Goal: Task Accomplishment & Management: Complete application form

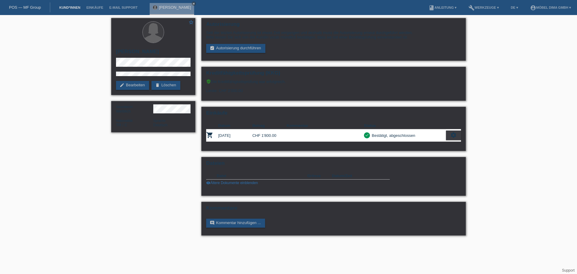
click at [69, 8] on link "Kund*innen" at bounding box center [69, 8] width 27 height 4
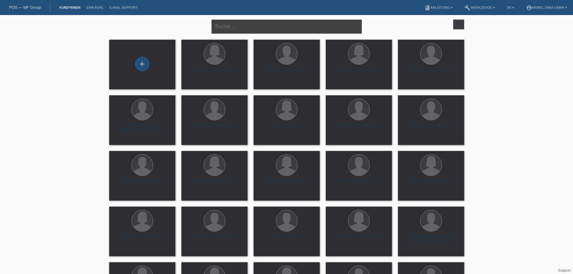
click at [232, 28] on input "text" at bounding box center [286, 27] width 150 height 14
type input "bajramovic"
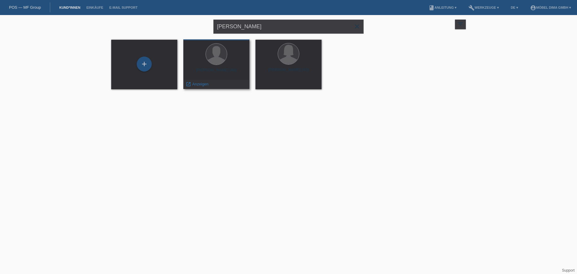
click at [225, 61] on div at bounding box center [216, 54] width 57 height 23
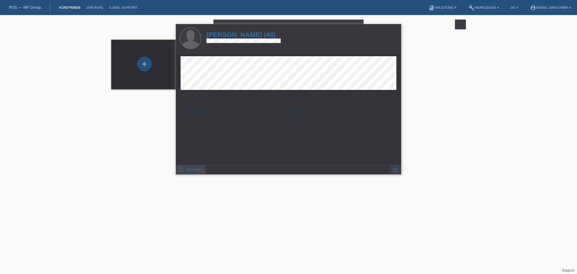
click at [196, 168] on span "Anzeigen" at bounding box center [194, 169] width 17 height 5
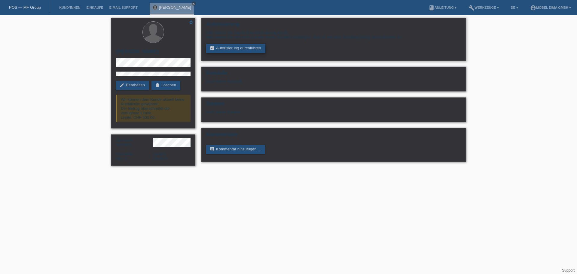
click at [235, 45] on link "assignment_turned_in Autorisierung durchführen" at bounding box center [235, 48] width 59 height 9
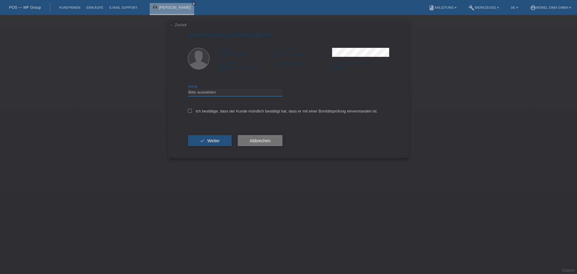
click at [228, 94] on select "Bitte auswählen CHF 1.00 - CHF 499.00 CHF 500.00 - CHF 1'999.00 CHF 2'000.00 - …" at bounding box center [235, 92] width 95 height 7
select select "3"
click at [188, 89] on select "Bitte auswählen CHF 1.00 - CHF 499.00 CHF 500.00 - CHF 1'999.00 CHF 2'000.00 - …" at bounding box center [235, 92] width 95 height 7
click at [188, 112] on icon at bounding box center [190, 111] width 4 height 4
click at [188, 112] on input "Ich bestätige, dass der Kunde mündlich bestätigt hat, dass er mit einer Bonität…" at bounding box center [190, 111] width 4 height 4
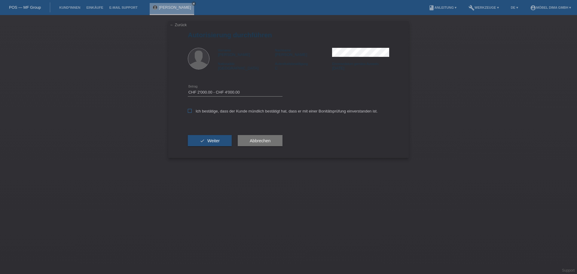
checkbox input "true"
click at [218, 141] on span "Weiter" at bounding box center [213, 140] width 12 height 5
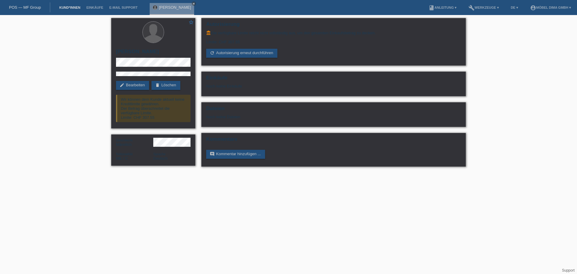
click at [74, 7] on link "Kund*innen" at bounding box center [69, 8] width 27 height 4
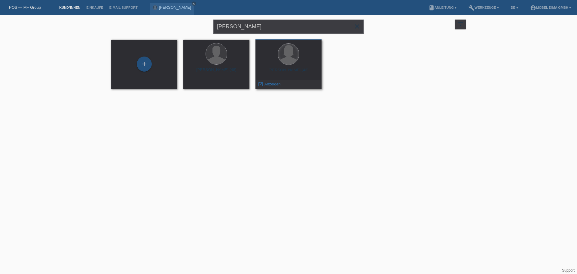
click at [291, 61] on div at bounding box center [288, 54] width 21 height 21
click at [275, 83] on span "Anzeigen" at bounding box center [273, 84] width 16 height 5
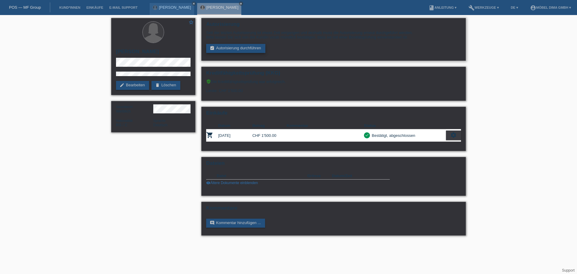
click at [228, 48] on link "assignment_turned_in Autorisierung durchführen" at bounding box center [235, 48] width 59 height 9
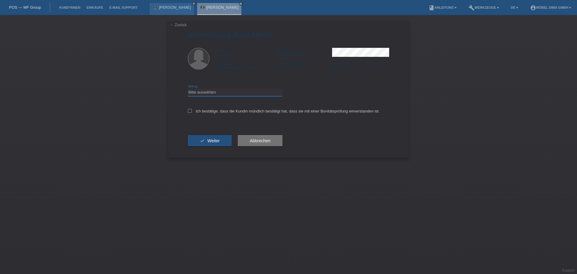
click at [229, 90] on select "Bitte auswählen CHF 1.00 - CHF 499.00 CHF 500.00 - CHF 1'999.00 CHF 2'000.00 - …" at bounding box center [235, 92] width 95 height 7
select select "3"
click at [188, 89] on select "Bitte auswählen CHF 1.00 - CHF 499.00 CHF 500.00 - CHF 1'999.00 CHF 2'000.00 - …" at bounding box center [235, 92] width 95 height 7
click at [191, 110] on icon at bounding box center [190, 111] width 4 height 4
click at [191, 110] on input "Ich bestätige, dass die Kundin mündlich bestätigt hat, dass sie mit einer Bonit…" at bounding box center [190, 111] width 4 height 4
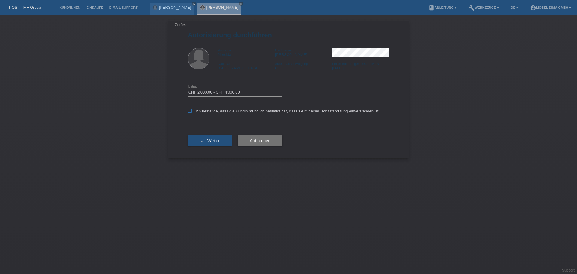
checkbox input "true"
click at [209, 143] on span "Weiter" at bounding box center [213, 140] width 12 height 5
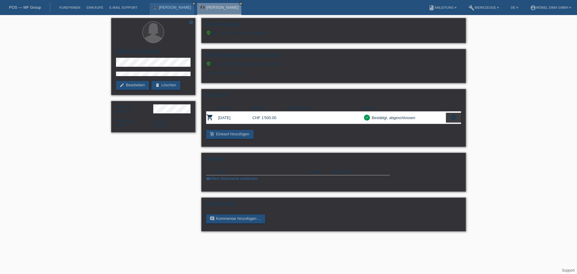
click at [76, 9] on li "Kund*innen" at bounding box center [69, 7] width 27 height 15
click at [72, 5] on li "Kund*innen" at bounding box center [69, 7] width 27 height 15
click at [72, 8] on link "Kund*innen" at bounding box center [69, 8] width 27 height 4
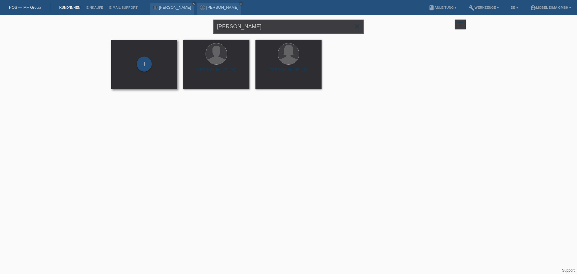
click at [152, 61] on div "+" at bounding box center [144, 65] width 57 height 16
click at [143, 64] on div "+" at bounding box center [144, 64] width 15 height 15
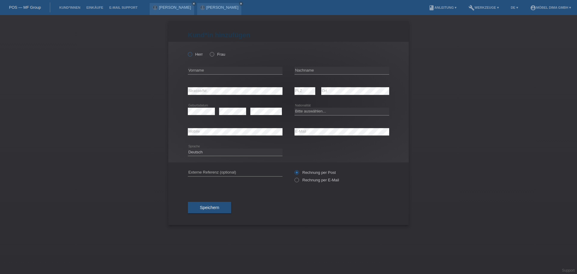
click at [195, 56] on label "Herr" at bounding box center [195, 54] width 15 height 5
click at [192, 56] on input "Herr" at bounding box center [190, 54] width 4 height 4
radio input "true"
click at [199, 70] on input "text" at bounding box center [235, 71] width 95 height 8
type input "[PERSON_NAME]"
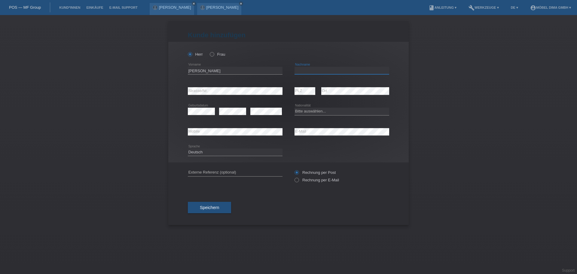
click at [315, 71] on input "text" at bounding box center [342, 71] width 95 height 8
type input "Kuljici"
click at [309, 111] on select "Bitte auswählen... Schweiz Deutschland Liechtenstein Österreich ------------ Af…" at bounding box center [342, 111] width 95 height 7
click at [329, 110] on select "Bitte auswählen... Schweiz Deutschland Liechtenstein Österreich ------------ Af…" at bounding box center [342, 111] width 95 height 7
click at [328, 112] on select "Bitte auswählen... Schweiz Deutschland Liechtenstein Österreich ------------ Af…" at bounding box center [342, 111] width 95 height 7
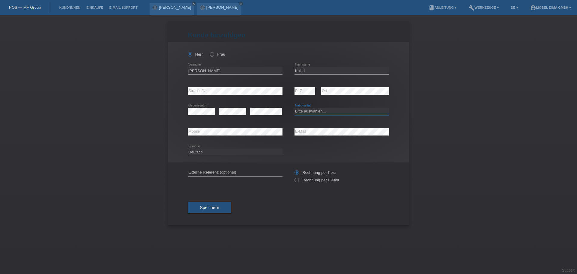
select select "RS"
click at [295, 108] on select "Bitte auswählen... Schweiz Deutschland Liechtenstein Österreich ------------ Af…" at bounding box center [342, 111] width 95 height 7
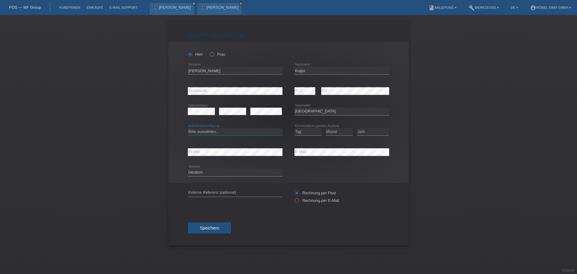
click at [207, 131] on select "Bitte auswählen... C B B - Flüchtlingsstatus Andere" at bounding box center [235, 131] width 95 height 7
select select "C"
click at [188, 128] on select "Bitte auswählen... C B B - Flüchtlingsstatus Andere" at bounding box center [235, 131] width 95 height 7
click at [309, 132] on select "Tag 01 02 03 04 05 06 07 08 09 10 11" at bounding box center [308, 131] width 27 height 7
click at [361, 130] on select "Jahr 2025 2024 2023 2022 2021 2020 2019 2018 2017 2016 2015 2014 2013 2012 2011…" at bounding box center [373, 131] width 32 height 7
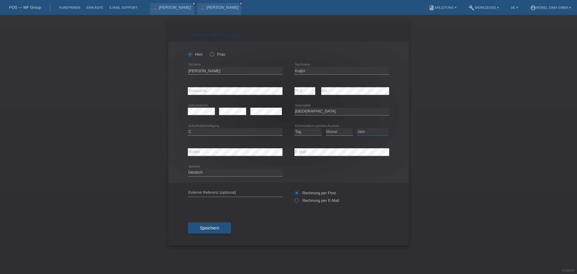
select select "1997"
click at [357, 128] on select "Jahr 2025 2024 2023 2022 2021 2020 2019 2018 2017 2016 2015 2014 2013 2012 2011…" at bounding box center [373, 131] width 32 height 7
click at [336, 130] on select "Monat 01 02 03 04 05 06 07 08 09 10 11" at bounding box center [339, 131] width 27 height 7
select select "04"
click at [326, 128] on select "Monat 01 02 03 04 05 06 07 08 09 10 11" at bounding box center [339, 131] width 27 height 7
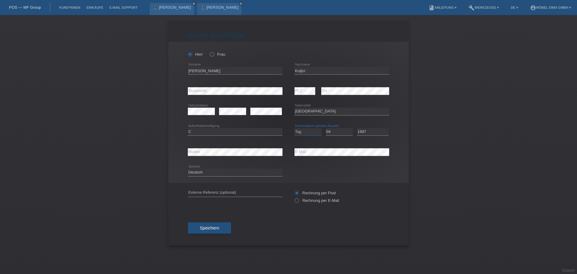
click at [306, 132] on select "Tag 01 02 03 04 05 06 07 08 09 10 11" at bounding box center [308, 131] width 27 height 7
select select "25"
click at [295, 128] on select "Tag 01 02 03 04 05 06 07 08 09 10 11" at bounding box center [308, 131] width 27 height 7
click at [205, 229] on span "Speichern" at bounding box center [209, 228] width 19 height 5
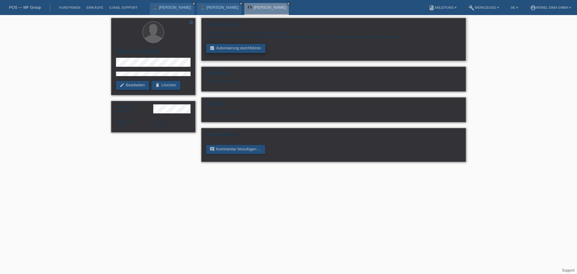
click at [243, 47] on link "assignment_turned_in Autorisierung durchführen" at bounding box center [235, 48] width 59 height 9
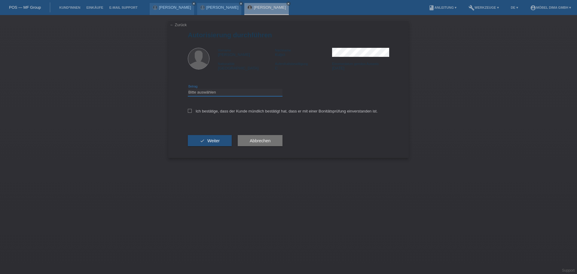
click at [236, 93] on select "Bitte auswählen CHF 1.00 - CHF 499.00 CHF 500.00 - CHF 1'999.00 CHF 2'000.00 - …" at bounding box center [235, 92] width 95 height 7
select select "3"
click at [188, 89] on select "Bitte auswählen CHF 1.00 - CHF 499.00 CHF 500.00 - CHF 1'999.00 CHF 2'000.00 - …" at bounding box center [235, 92] width 95 height 7
click at [187, 110] on div "← Zurück Autorisierung durchführen Vorname [PERSON_NAME] Nachname [PERSON_NAME]…" at bounding box center [288, 89] width 241 height 137
click at [192, 110] on label "Ich bestätige, dass der Kunde mündlich bestätigt hat, dass er mit einer Bonität…" at bounding box center [283, 111] width 190 height 5
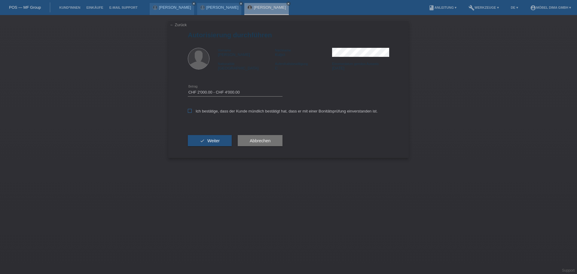
click at [192, 110] on input "Ich bestätige, dass der Kunde mündlich bestätigt hat, dass er mit einer Bonität…" at bounding box center [190, 111] width 4 height 4
checkbox input "true"
click at [205, 140] on button "check Weiter" at bounding box center [210, 140] width 44 height 11
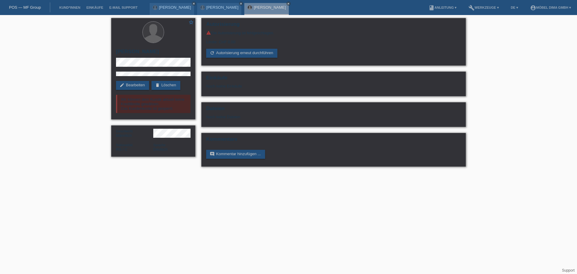
click at [70, 10] on li "Kund*innen" at bounding box center [69, 7] width 27 height 15
click at [71, 8] on link "Kund*innen" at bounding box center [69, 8] width 27 height 4
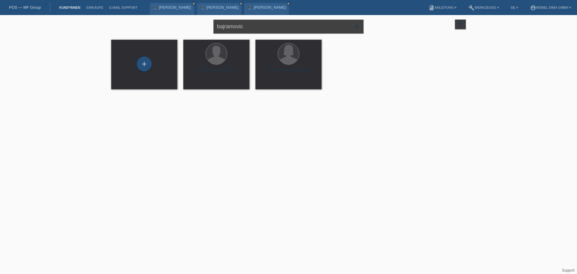
drag, startPoint x: 244, startPoint y: 28, endPoint x: 211, endPoint y: 29, distance: 32.8
click at [211, 29] on div "bajramovic close filter_list view_module Alle Kund*innen anzeigen star Markiert…" at bounding box center [288, 26] width 361 height 22
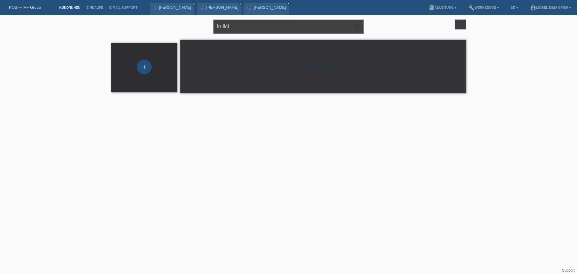
click at [224, 26] on input "kulici" at bounding box center [288, 27] width 150 height 14
type input "kuljici"
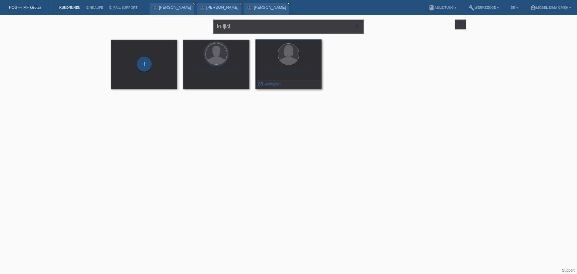
click at [290, 65] on div at bounding box center [288, 54] width 57 height 23
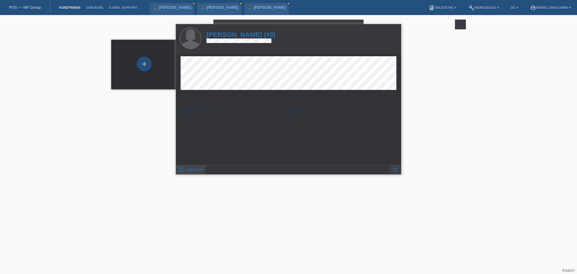
click at [199, 169] on span "Anzeigen" at bounding box center [194, 169] width 17 height 5
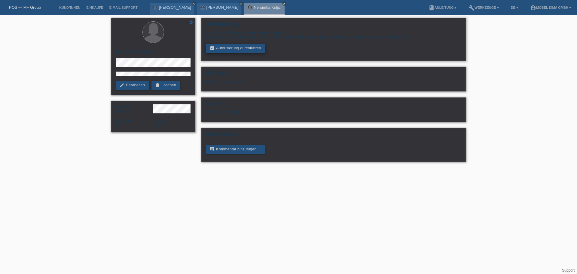
click at [241, 47] on link "assignment_turned_in Autorisierung durchführen" at bounding box center [235, 48] width 59 height 9
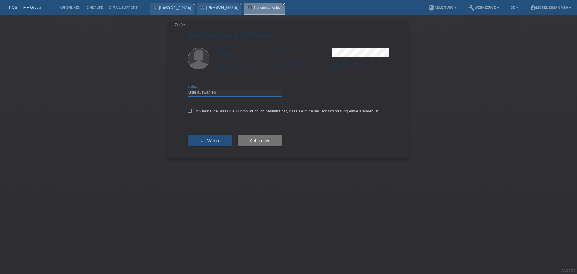
drag, startPoint x: 232, startPoint y: 93, endPoint x: 231, endPoint y: 96, distance: 3.4
click at [232, 93] on select "Bitte auswählen CHF 1.00 - CHF 499.00 CHF 500.00 - CHF 1'999.00 CHF 2'000.00 - …" at bounding box center [235, 92] width 95 height 7
select select "3"
click at [188, 89] on select "Bitte auswählen CHF 1.00 - CHF 499.00 CHF 500.00 - CHF 1'999.00 CHF 2'000.00 - …" at bounding box center [235, 92] width 95 height 7
click at [189, 112] on icon at bounding box center [190, 111] width 4 height 4
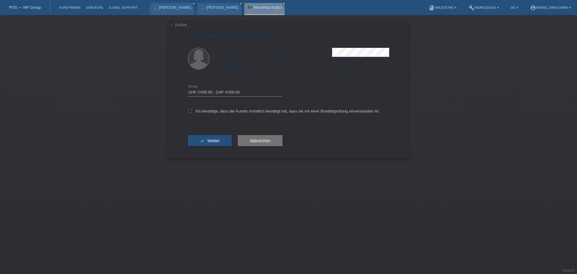
click at [189, 112] on input "Ich bestätige, dass die Kundin mündlich bestätigt hat, dass sie mit einer Bonit…" at bounding box center [190, 111] width 4 height 4
checkbox input "true"
click at [207, 139] on button "check Weiter" at bounding box center [210, 140] width 44 height 11
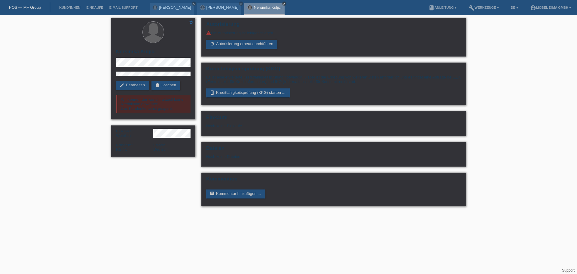
click at [283, 4] on icon "close" at bounding box center [284, 3] width 3 height 3
click at [240, 3] on icon "close" at bounding box center [241, 3] width 3 height 3
click at [195, 4] on icon "close" at bounding box center [193, 3] width 3 height 3
click at [75, 9] on link "Kund*innen" at bounding box center [69, 8] width 27 height 4
